Goal: Task Accomplishment & Management: Complete application form

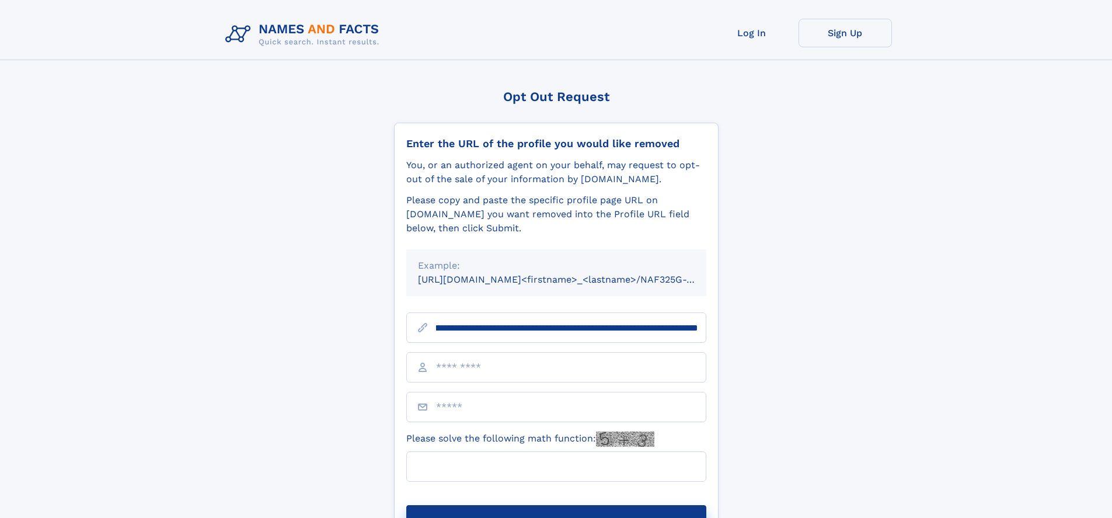
scroll to position [0, 148]
type input "**********"
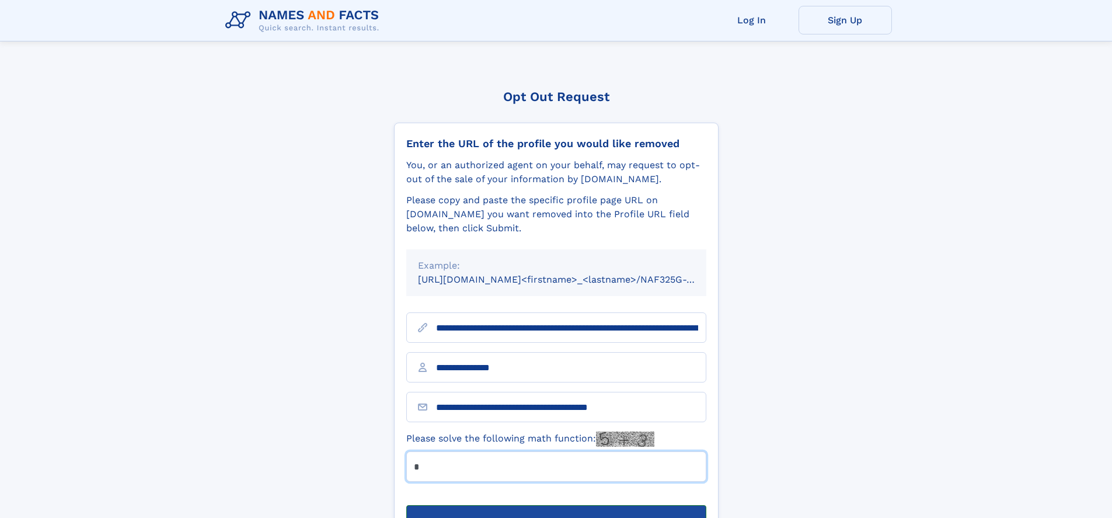
type input "*"
click at [556, 505] on button "Submit Opt Out Request" at bounding box center [556, 523] width 300 height 37
